Goal: Task Accomplishment & Management: Complete application form

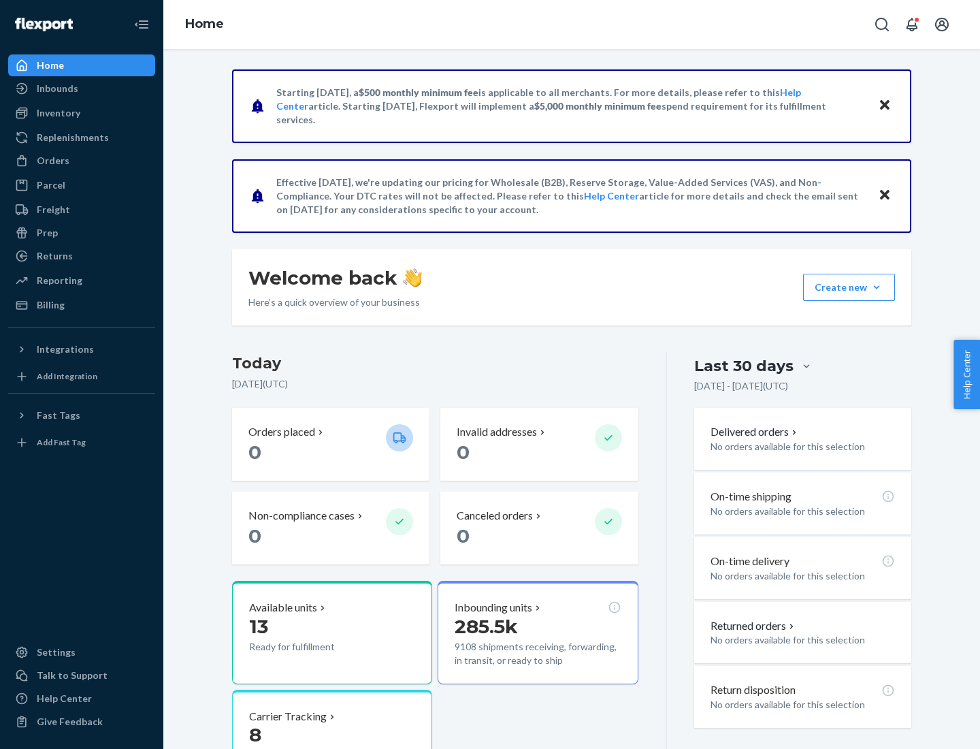
click at [877, 287] on button "Create new Create new inbound Create new order Create new product" at bounding box center [849, 287] width 92 height 27
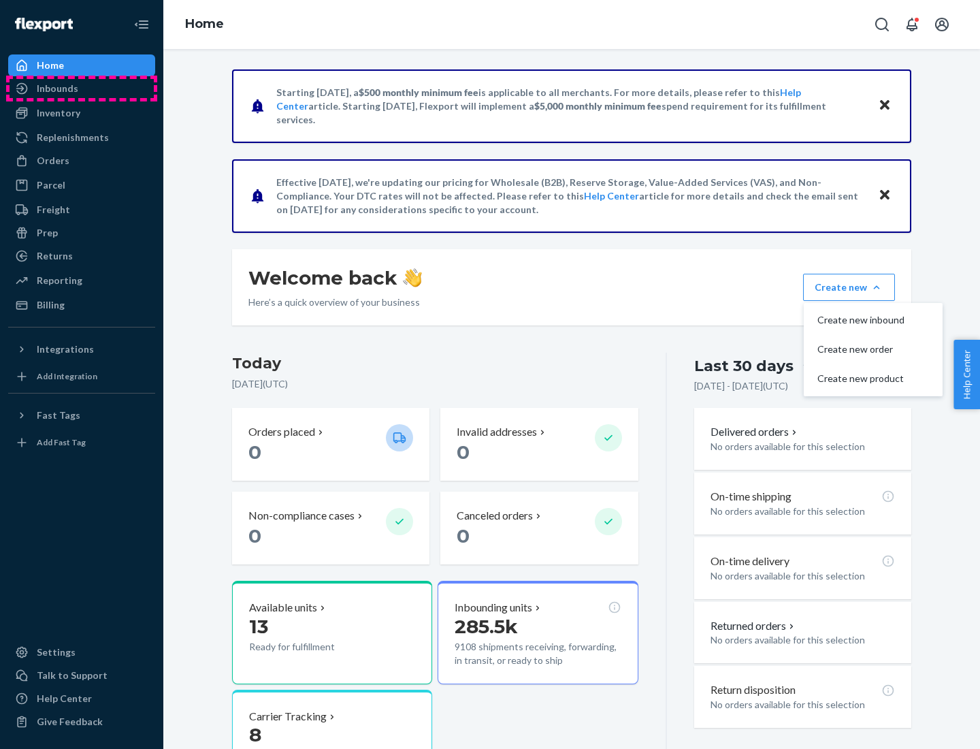
click at [82, 88] on div "Inbounds" at bounding box center [82, 88] width 144 height 19
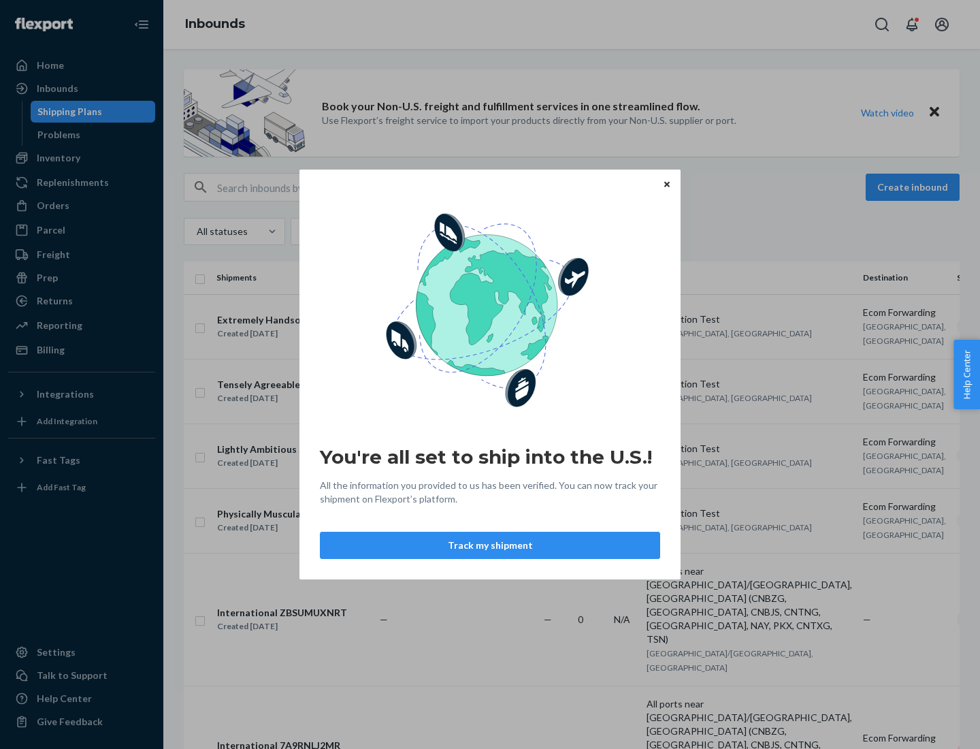
click at [82, 158] on div "You're all set to ship into the U.S.! All the information you provided to us ha…" at bounding box center [490, 374] width 980 height 749
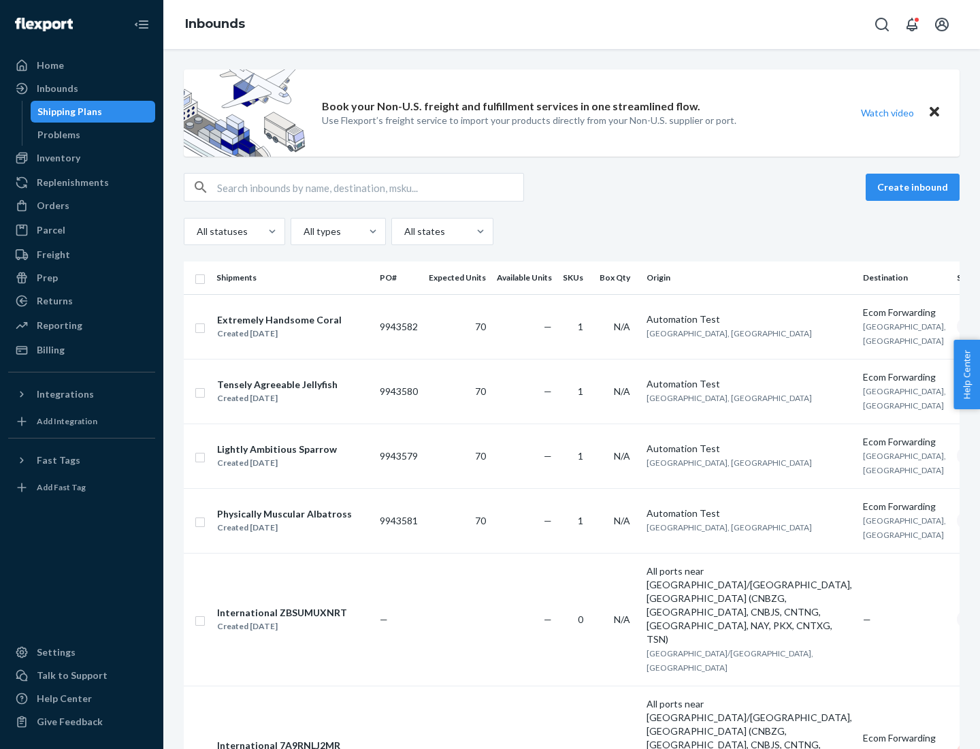
click at [572, 25] on div "Inbounds" at bounding box center [571, 24] width 817 height 49
click at [572, 231] on div "All statuses All types All states" at bounding box center [572, 231] width 776 height 27
click at [67, 112] on div "Shipping Plans" at bounding box center [69, 112] width 65 height 14
click at [915, 187] on button "Create inbound" at bounding box center [913, 187] width 94 height 27
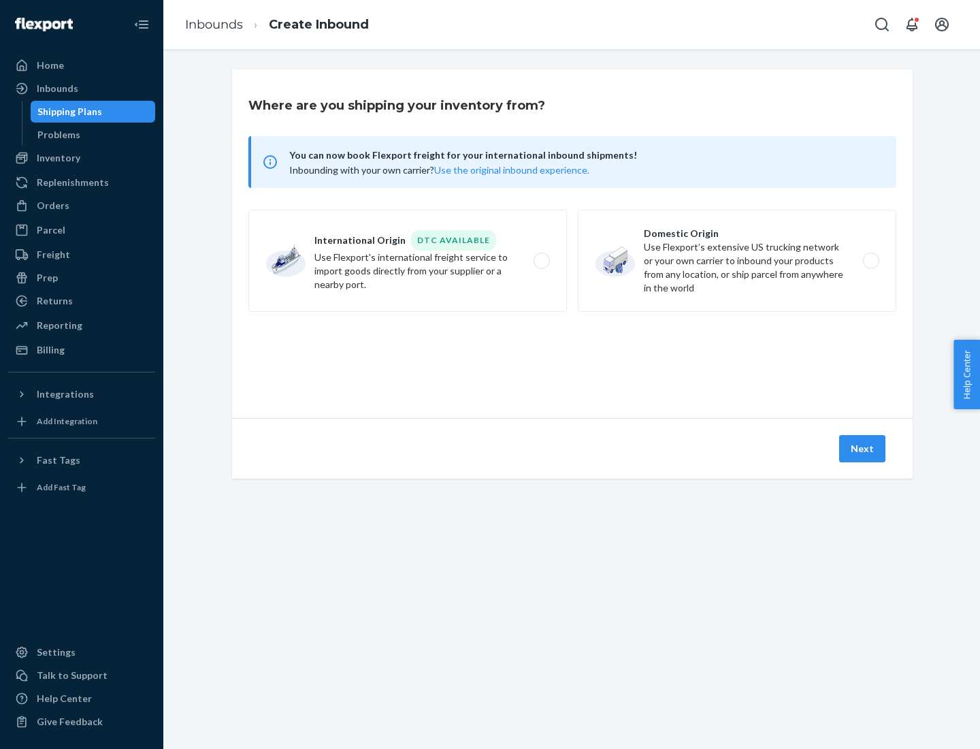
click at [408, 261] on label "International Origin DTC Available Use Flexport's international freight service…" at bounding box center [407, 261] width 319 height 102
click at [541, 261] on input "International Origin DTC Available Use Flexport's international freight service…" at bounding box center [545, 261] width 9 height 9
radio input "true"
click at [572, 356] on icon at bounding box center [572, 356] width 50 height 50
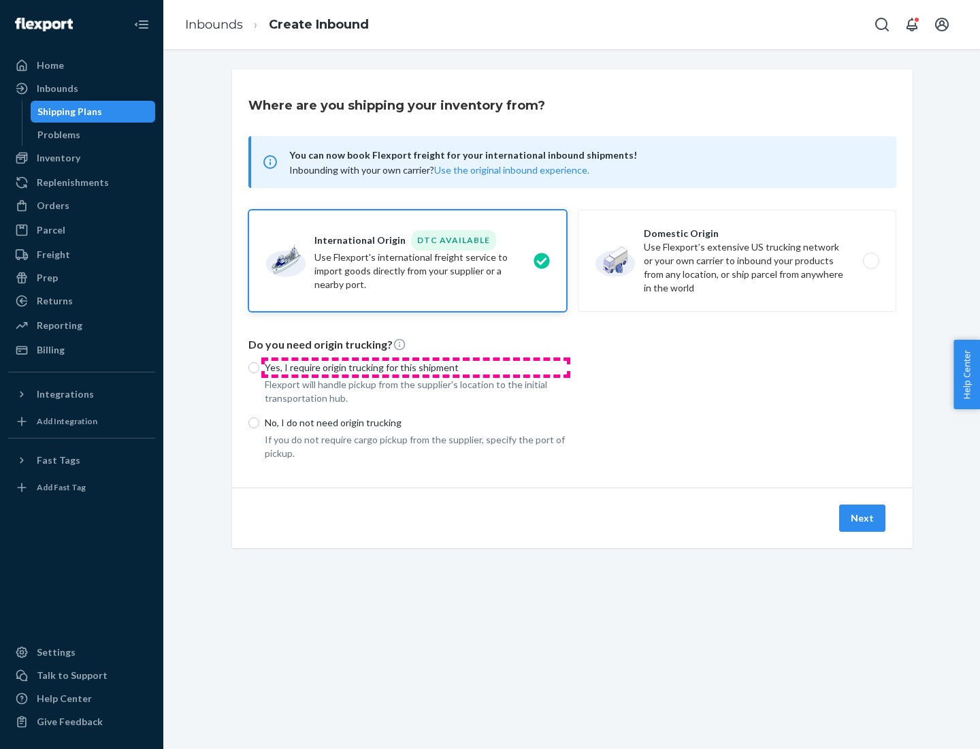
click at [416, 367] on p "Yes, I require origin trucking for this shipment" at bounding box center [416, 368] width 302 height 14
click at [259, 367] on input "Yes, I require origin trucking for this shipment" at bounding box center [253, 367] width 11 height 11
radio input "true"
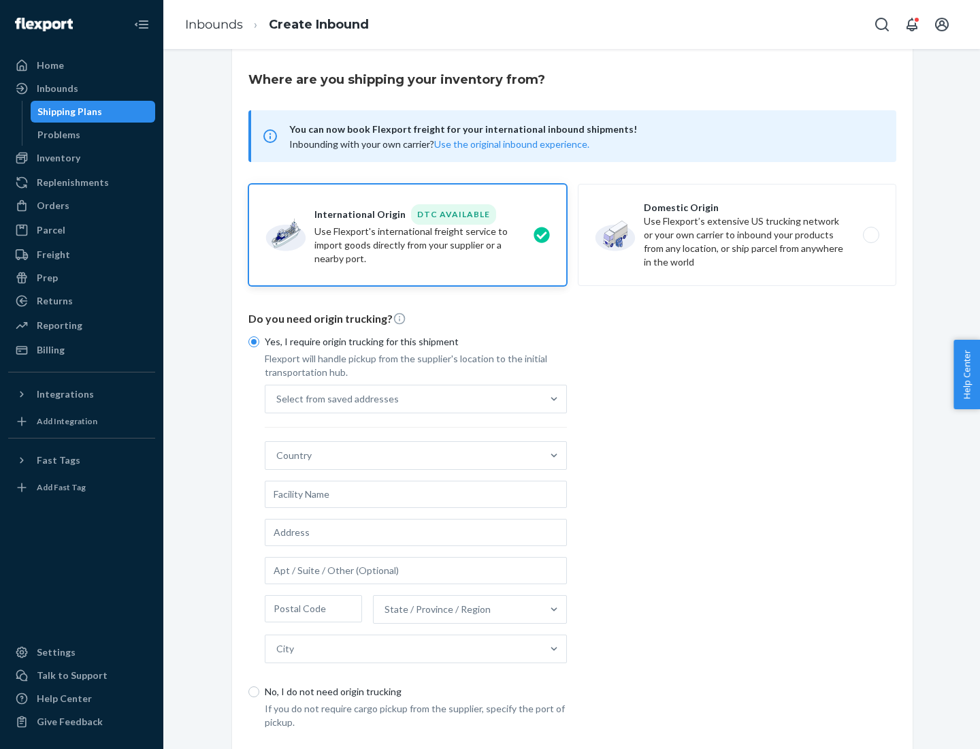
click at [404, 398] on div "Select from saved addresses" at bounding box center [403, 398] width 276 height 27
click at [278, 398] on input "Select from saved addresses" at bounding box center [276, 399] width 1 height 14
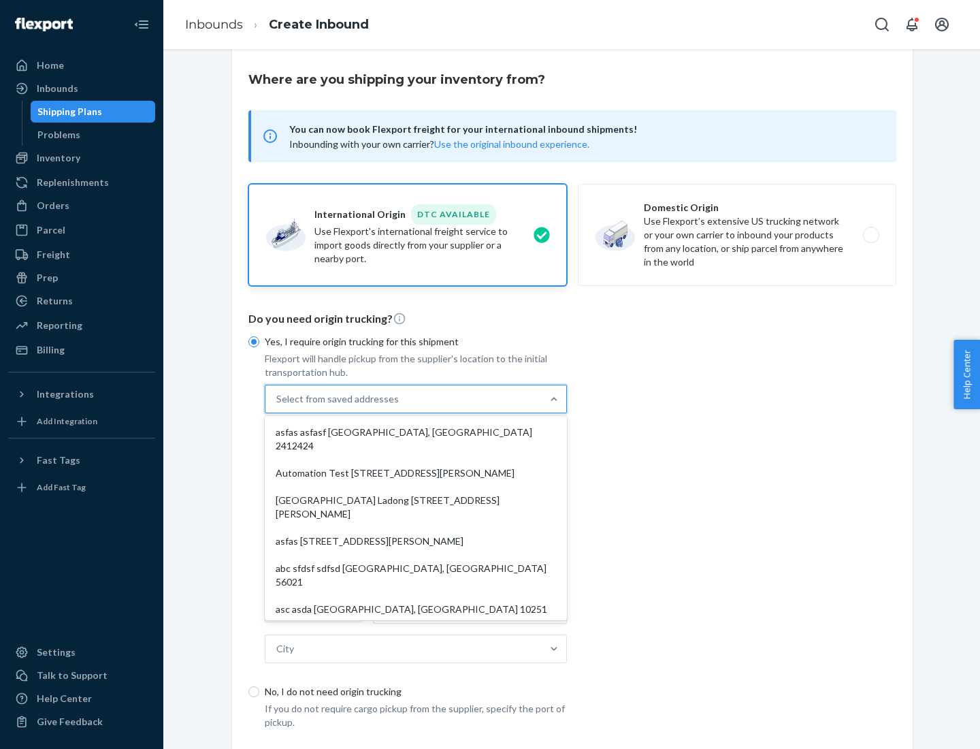
scroll to position [59, 0]
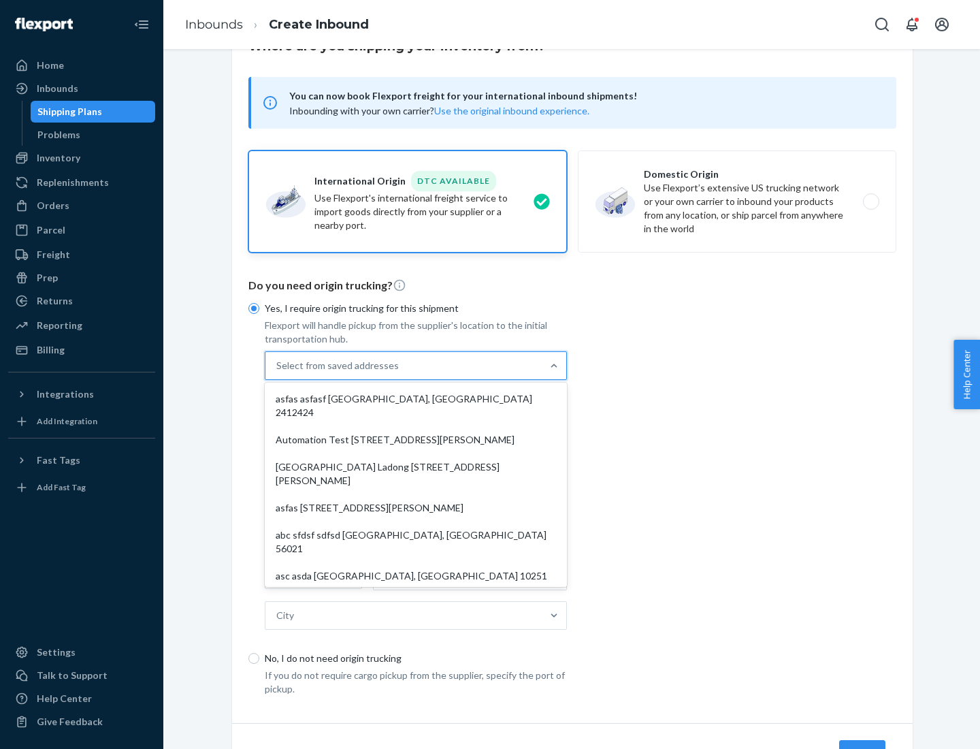
click at [416, 398] on div "asfas asfasf [GEOGRAPHIC_DATA], [GEOGRAPHIC_DATA] 2412424" at bounding box center [416, 405] width 297 height 41
click at [278, 372] on input "option asfas asfasf [GEOGRAPHIC_DATA], [GEOGRAPHIC_DATA] 2412424 focused, 1 of …" at bounding box center [276, 366] width 1 height 14
type input "asfas"
type input "asfasf"
type input "2412424"
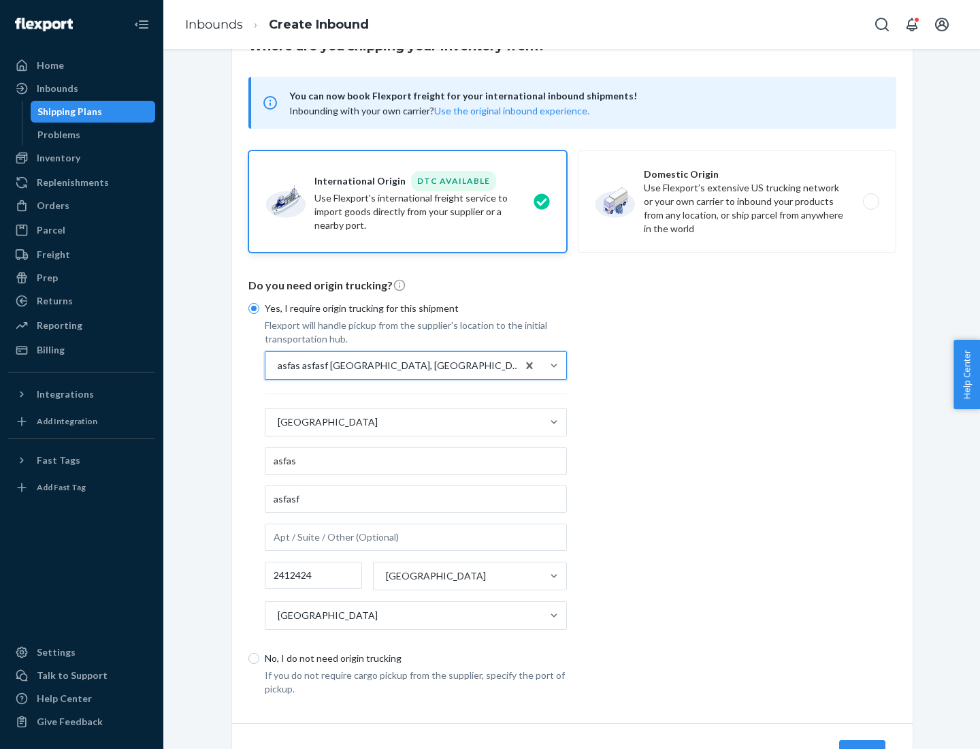
scroll to position [127, 0]
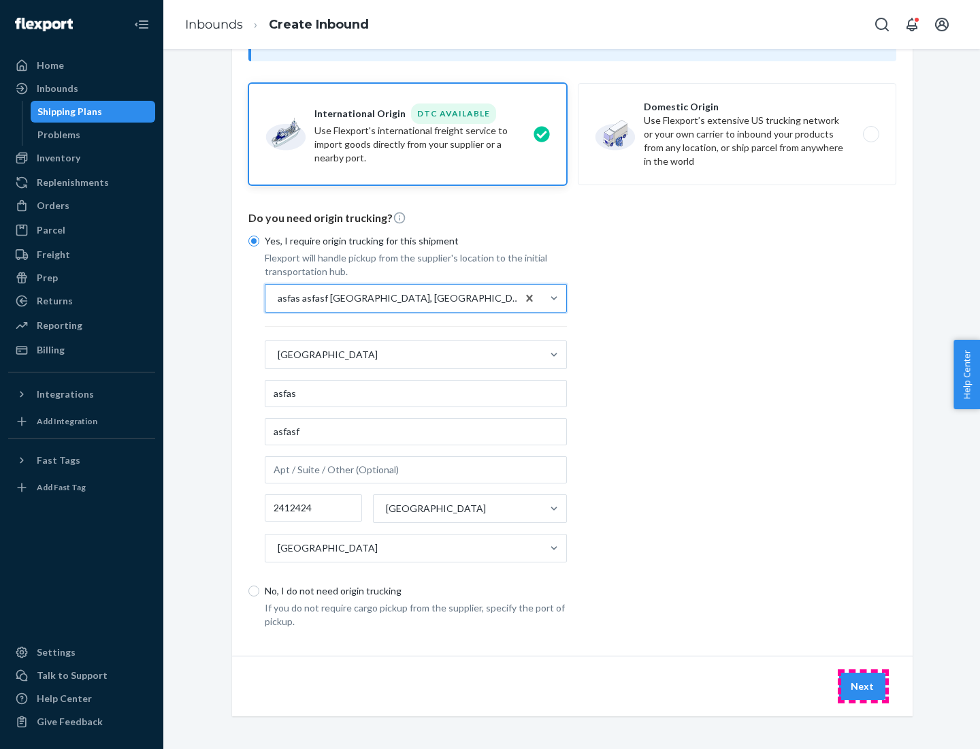
click at [863, 685] on button "Next" at bounding box center [862, 686] width 46 height 27
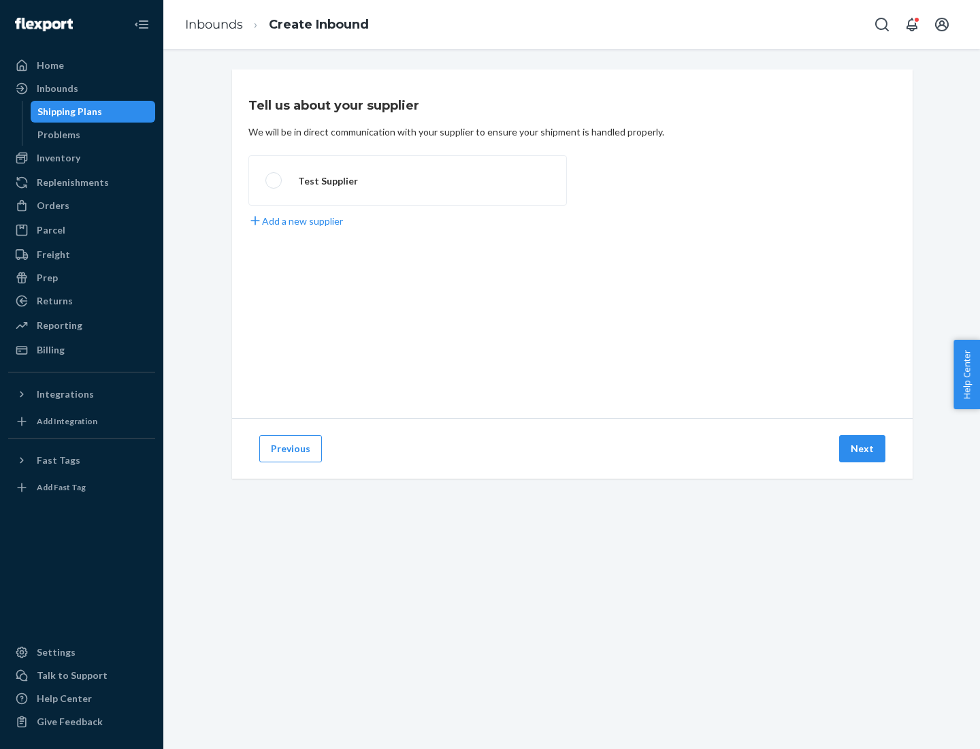
click at [408, 180] on label "Test Supplier" at bounding box center [407, 180] width 319 height 50
click at [274, 180] on input "Test Supplier" at bounding box center [269, 180] width 9 height 9
radio input "true"
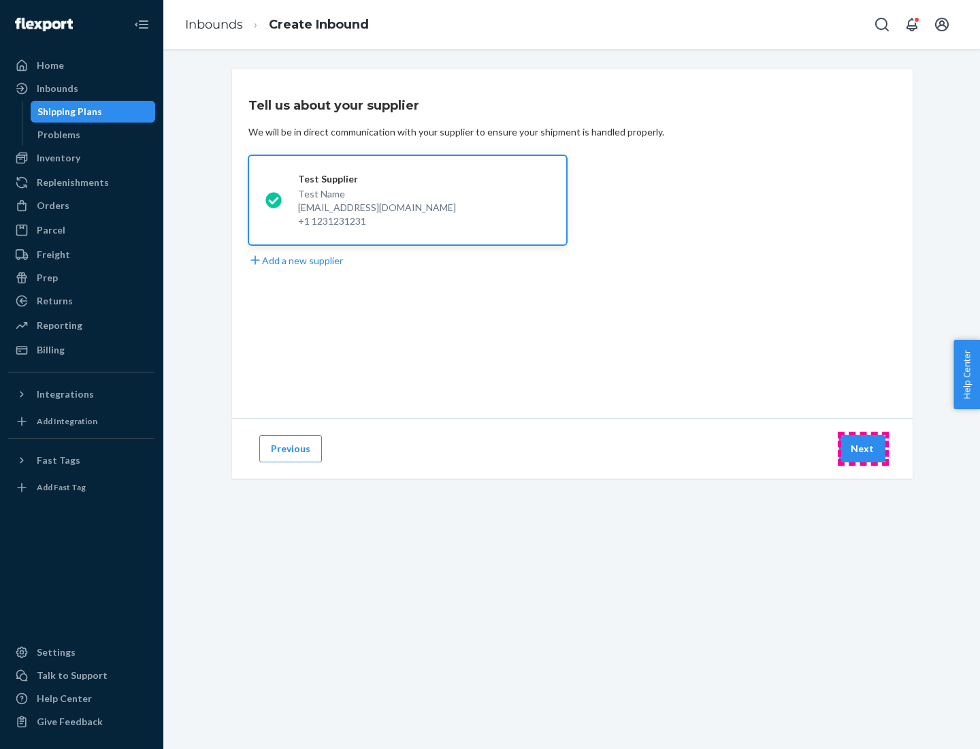
click at [863, 449] on button "Next" at bounding box center [862, 448] width 46 height 27
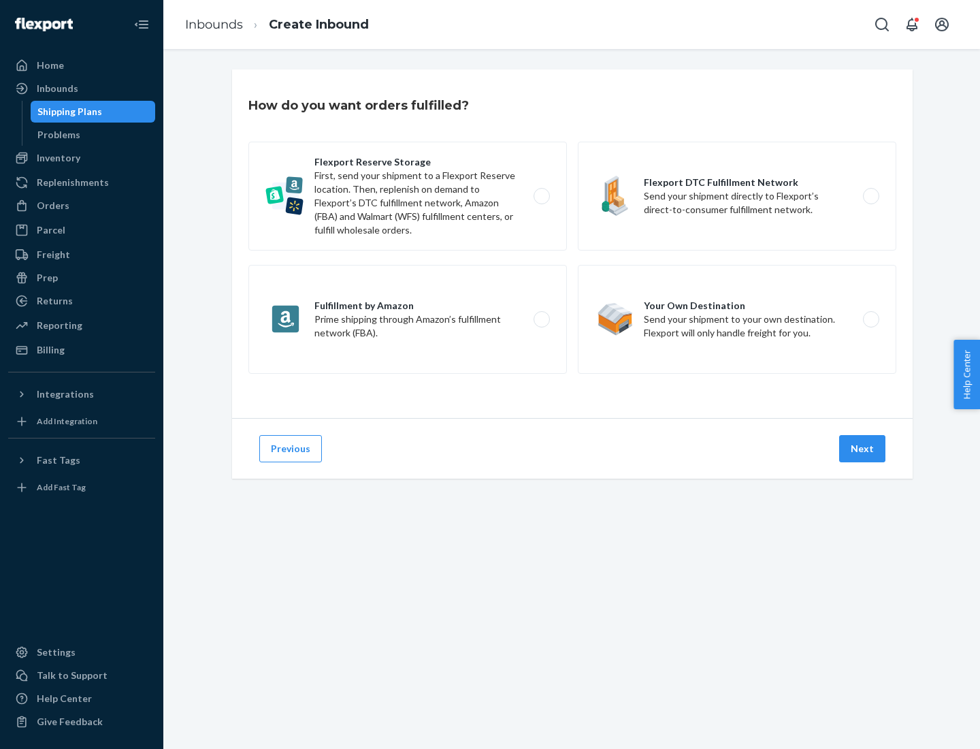
click at [408, 319] on label "Fulfillment by Amazon Prime shipping through Amazon’s fulfillment network (FBA)." at bounding box center [407, 319] width 319 height 109
click at [541, 319] on input "Fulfillment by Amazon Prime shipping through Amazon’s fulfillment network (FBA)." at bounding box center [545, 319] width 9 height 9
radio input "true"
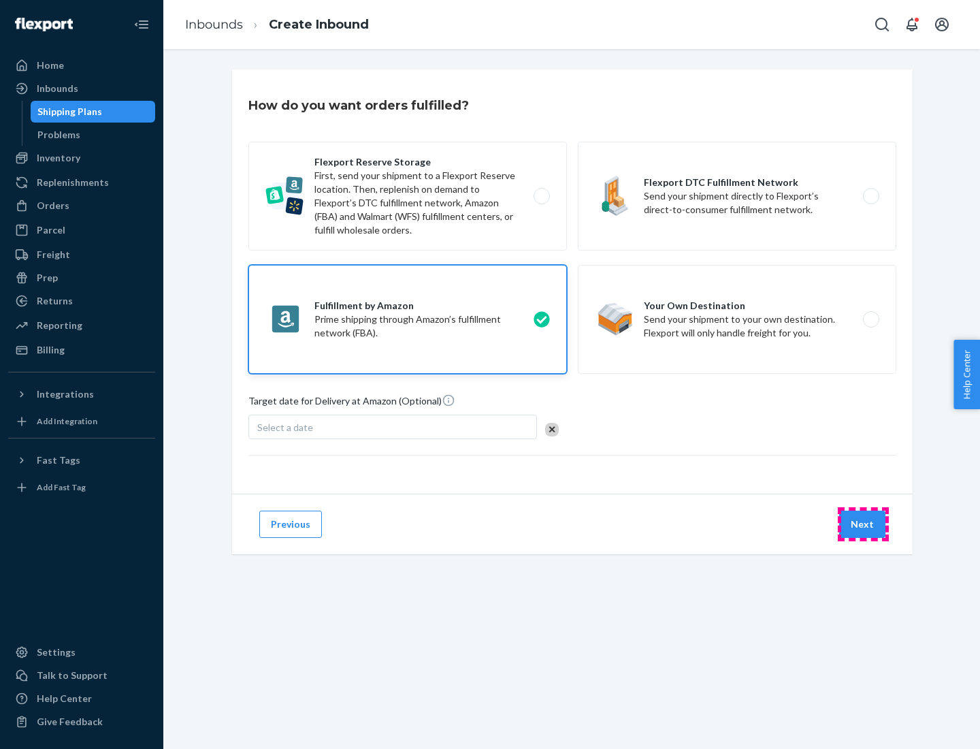
click at [863, 524] on button "Next" at bounding box center [862, 524] width 46 height 27
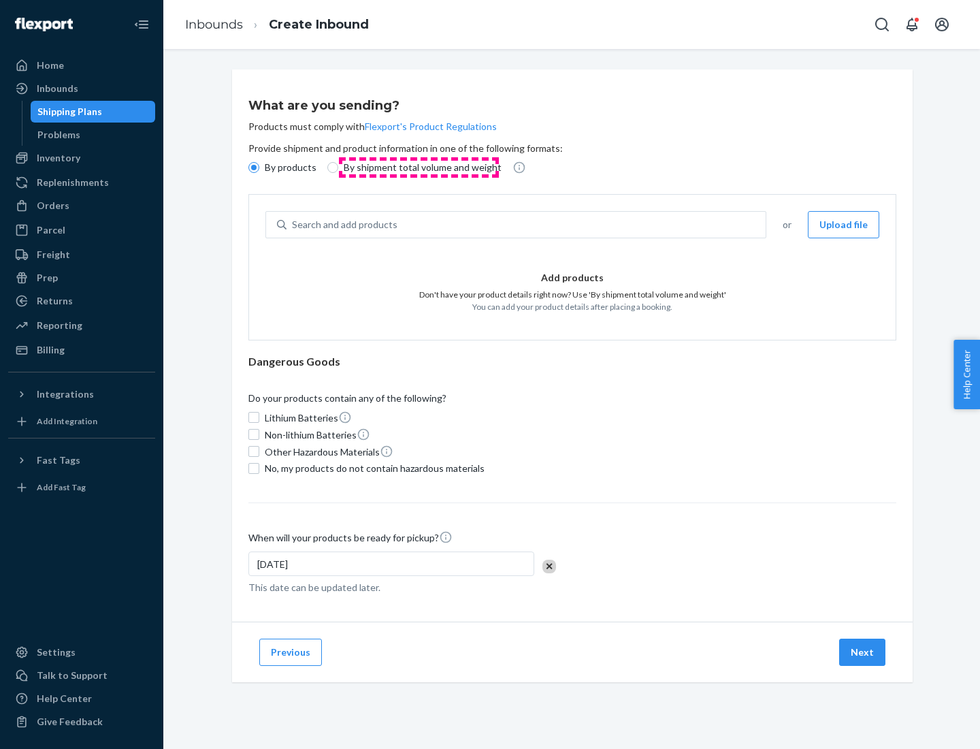
click at [419, 167] on p "By shipment total volume and weight" at bounding box center [423, 168] width 158 height 14
click at [338, 167] on input "By shipment total volume and weight" at bounding box center [332, 167] width 11 height 11
radio input "true"
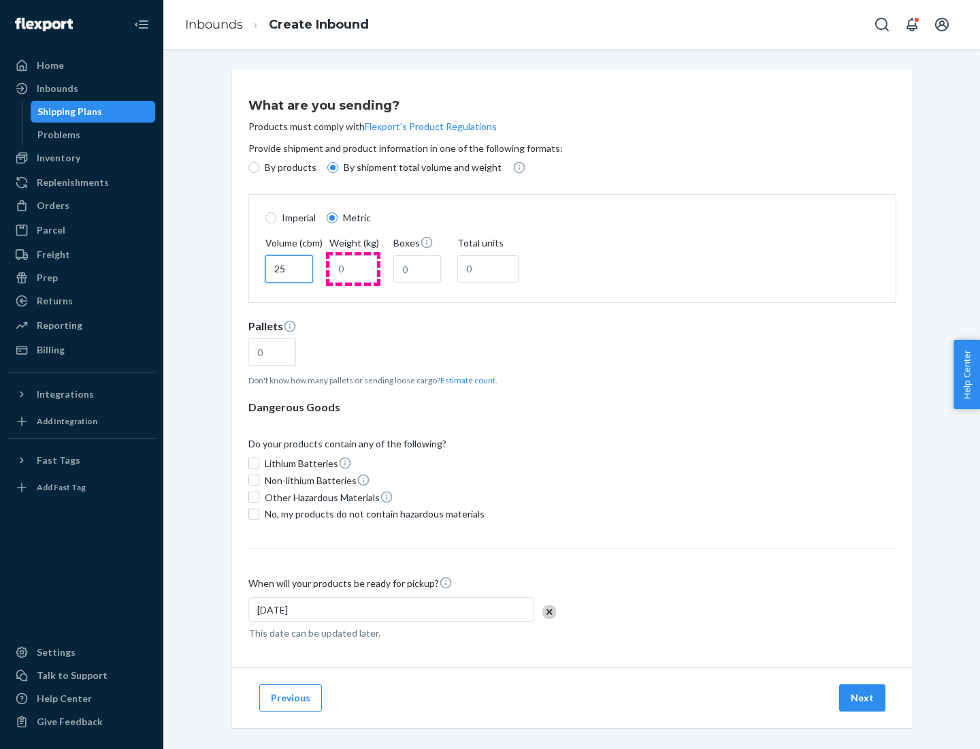
type input "25"
type input "100"
type input "50"
type input "500"
click at [465, 380] on button "Estimate count" at bounding box center [467, 380] width 55 height 12
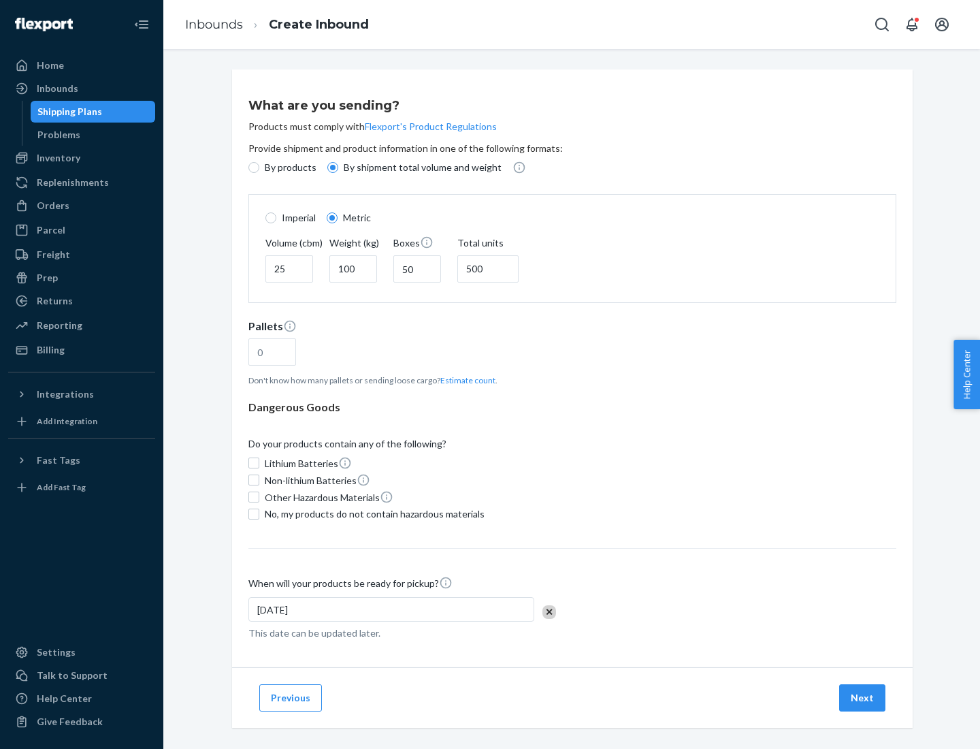
type input "16"
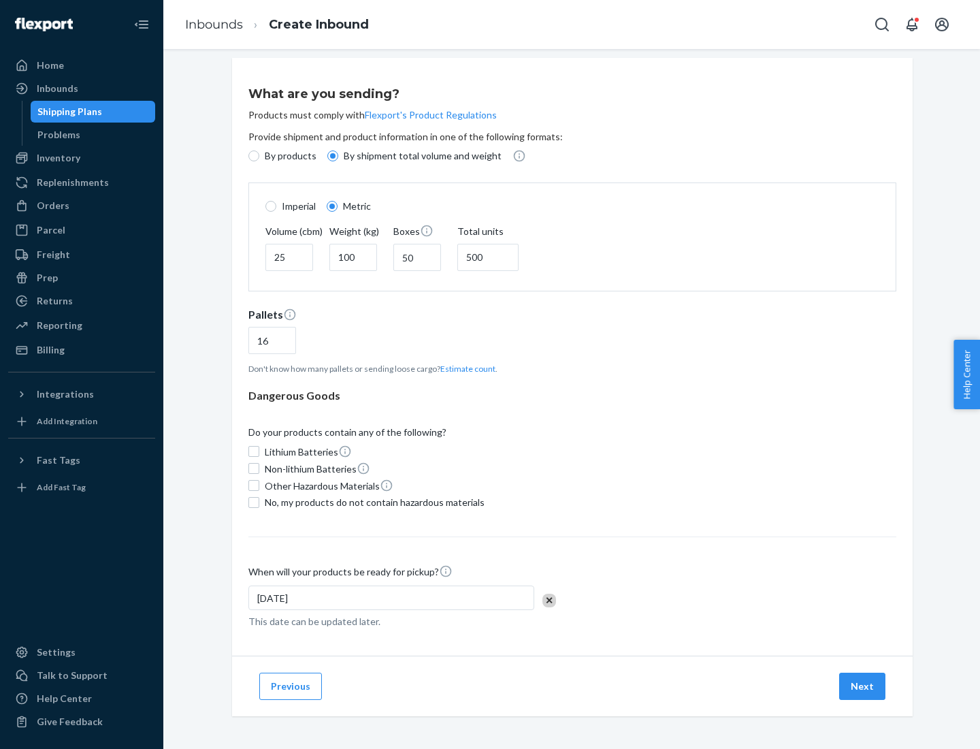
click at [372, 502] on span "No, my products do not contain hazardous materials" at bounding box center [375, 503] width 220 height 14
click at [259, 502] on input "No, my products do not contain hazardous materials" at bounding box center [253, 502] width 11 height 11
checkbox input "true"
click at [863, 685] on button "Next" at bounding box center [862, 686] width 46 height 27
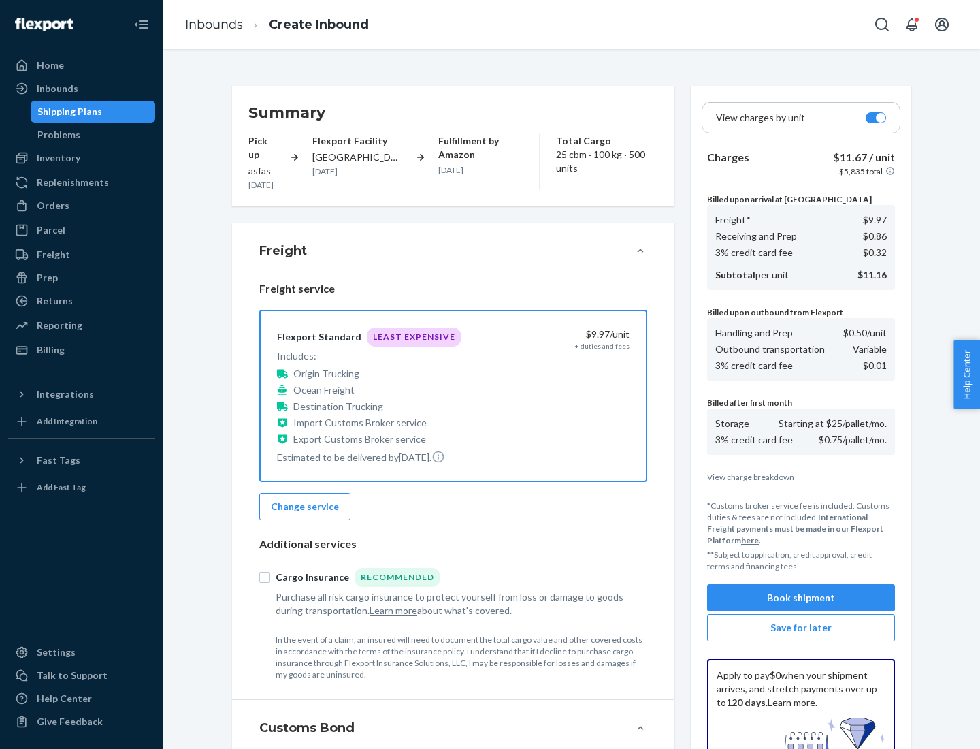
scroll to position [199, 0]
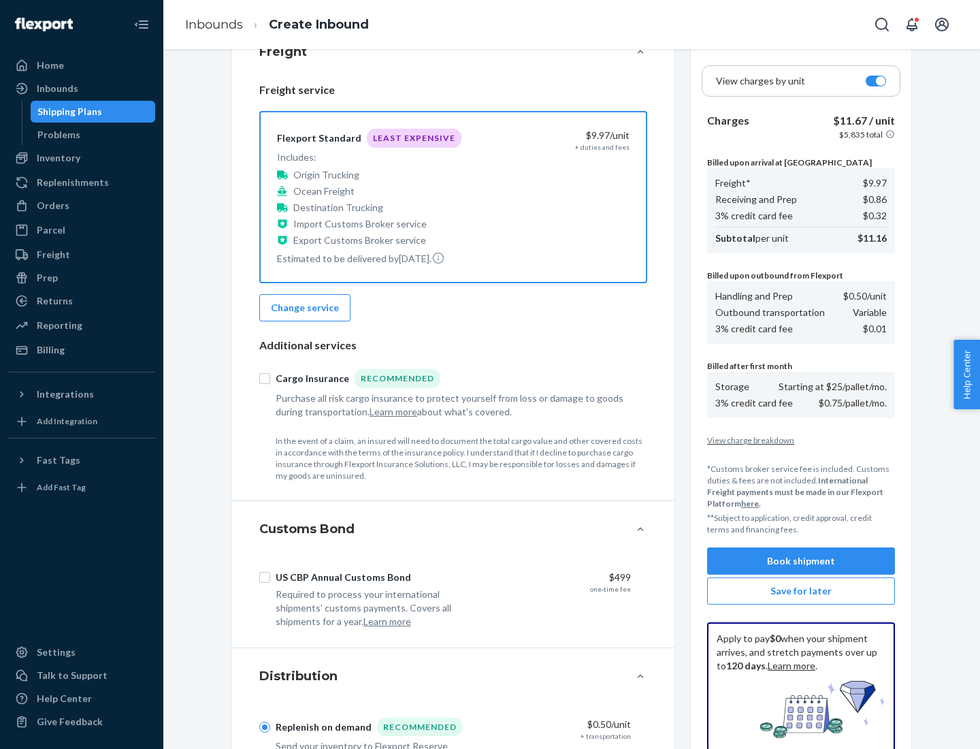
click at [801, 561] on button "Book shipment" at bounding box center [801, 560] width 188 height 27
